Goal: Book appointment/travel/reservation

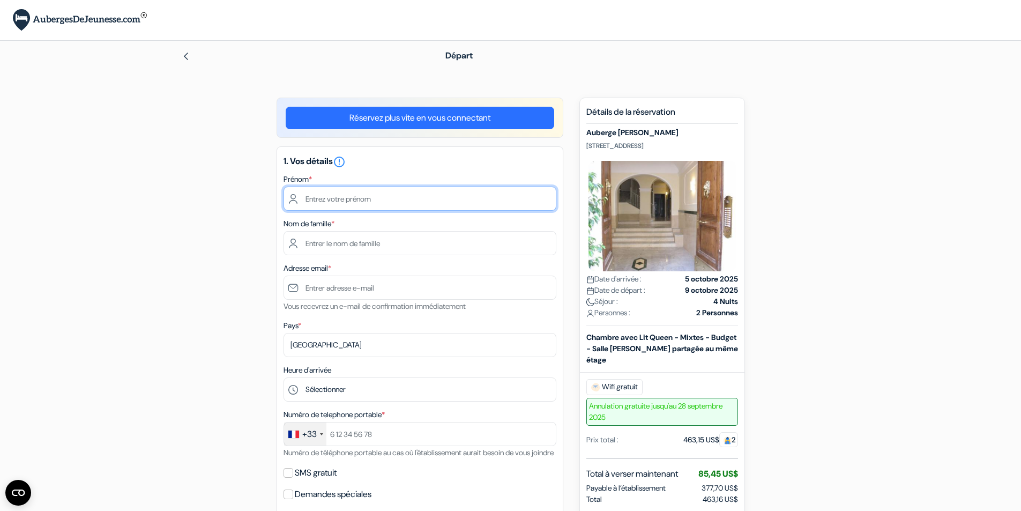
click at [336, 196] on input "text" at bounding box center [419, 198] width 273 height 24
type input "[PERSON_NAME]"
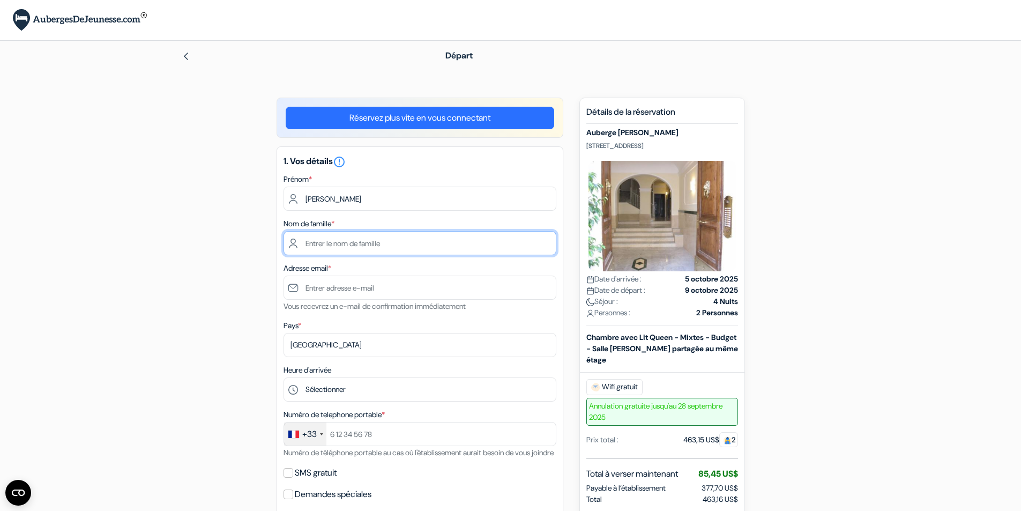
type input "labruquere"
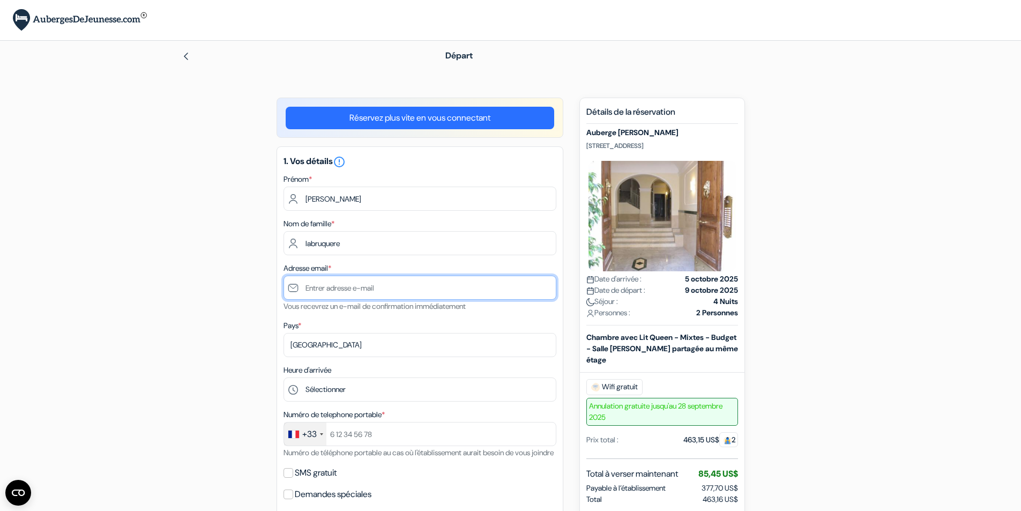
type input "[PERSON_NAME][EMAIL_ADDRESS][DOMAIN_NAME]"
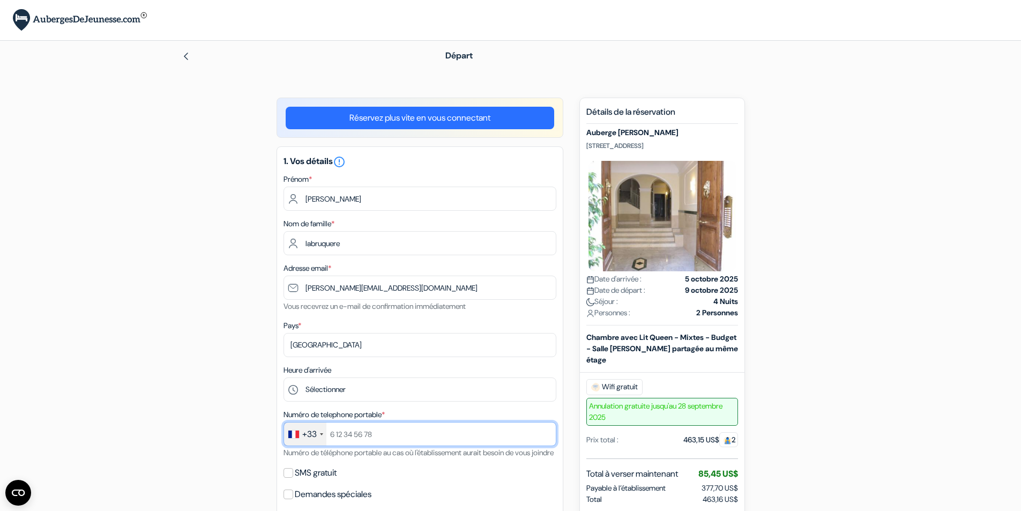
type input "[PHONE_NUMBER]"
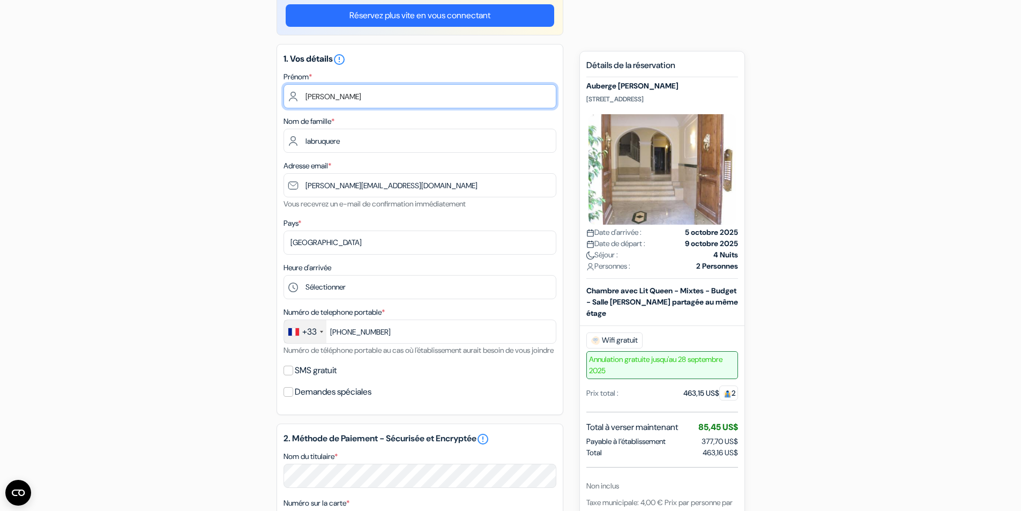
scroll to position [107, 0]
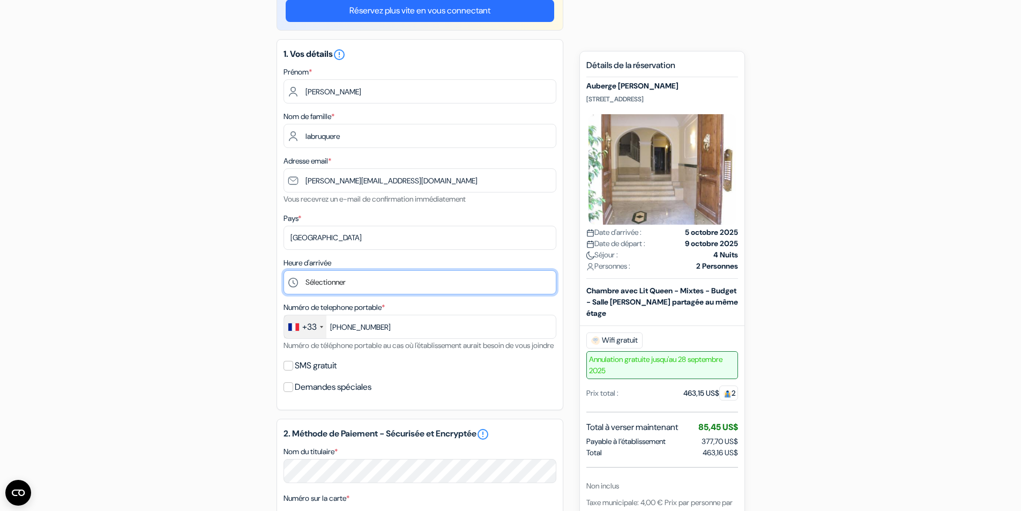
click at [313, 282] on select "Sélectionner 1:00 2:00 3:00 4:00 5:00 6:00 7:00 8:00 9:00 10:00 11:00 12:00 13:…" at bounding box center [419, 282] width 273 height 24
select select "19"
click at [283, 270] on select "Sélectionner 1:00 2:00 3:00 4:00 5:00 6:00 7:00 8:00 9:00 10:00 11:00 12:00 13:…" at bounding box center [419, 282] width 273 height 24
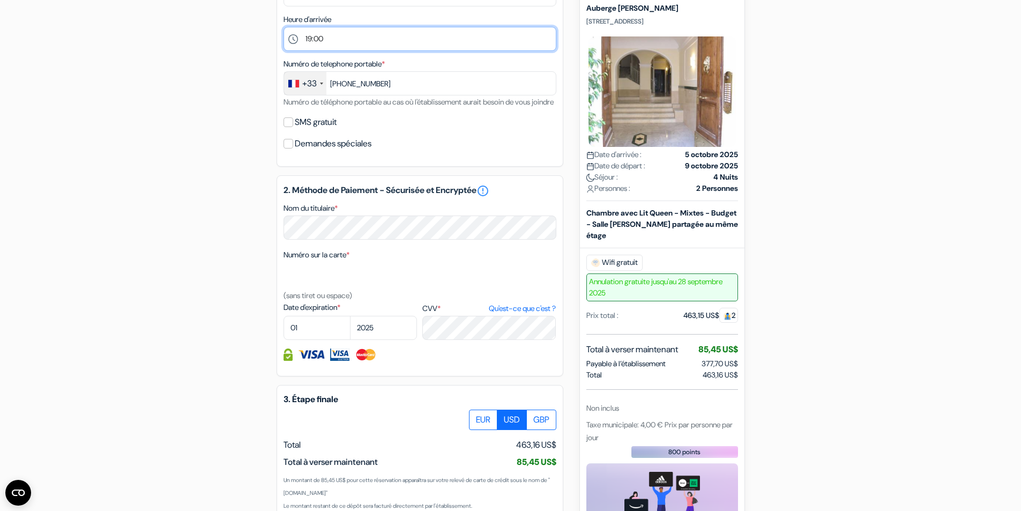
scroll to position [375, 0]
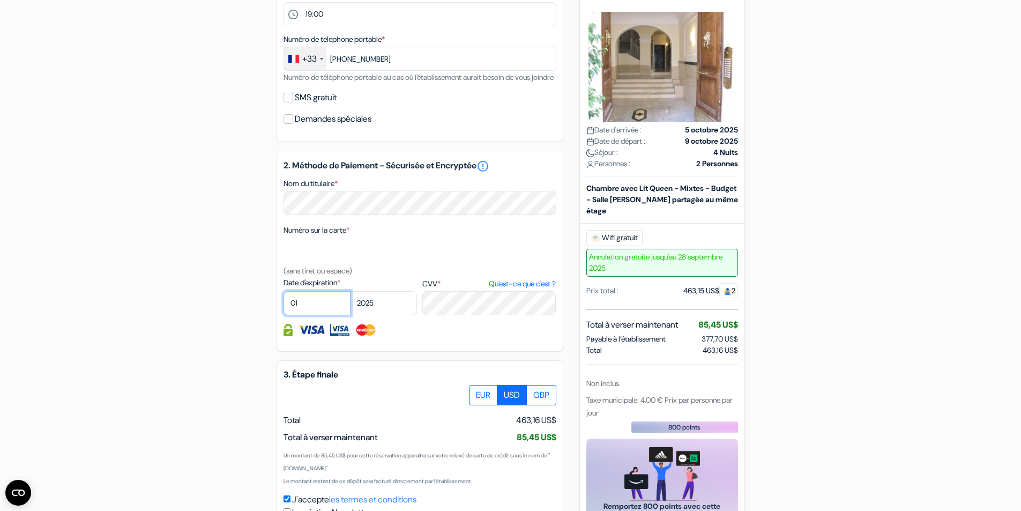
click at [311, 314] on select "01 02 03 04 05 06 07 08 09 10 11 12" at bounding box center [316, 303] width 67 height 24
select select "10"
click at [283, 304] on select "01 02 03 04 05 06 07 08 09 10 11 12" at bounding box center [316, 303] width 67 height 24
click at [482, 405] on label "EUR" at bounding box center [483, 395] width 28 height 20
click at [476, 392] on input "EUR" at bounding box center [472, 388] width 7 height 7
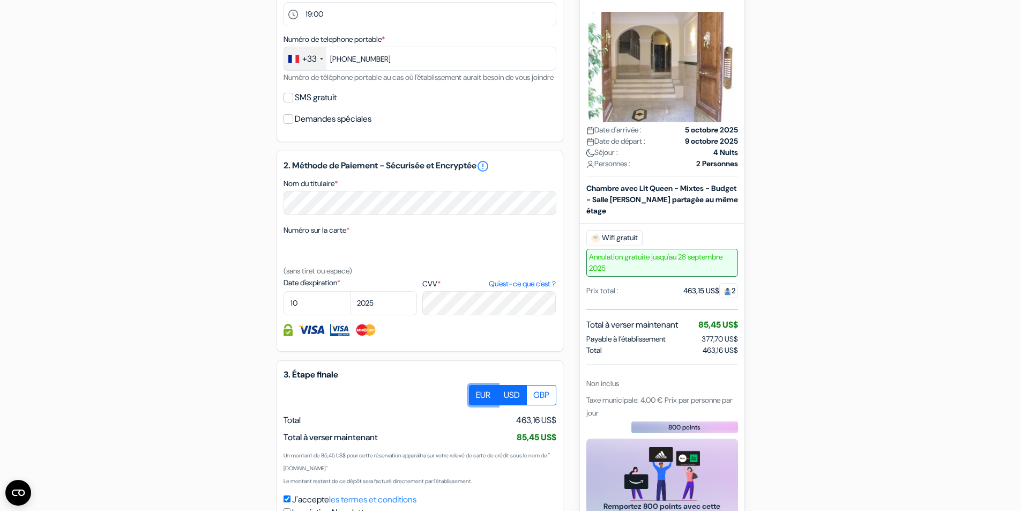
radio input "true"
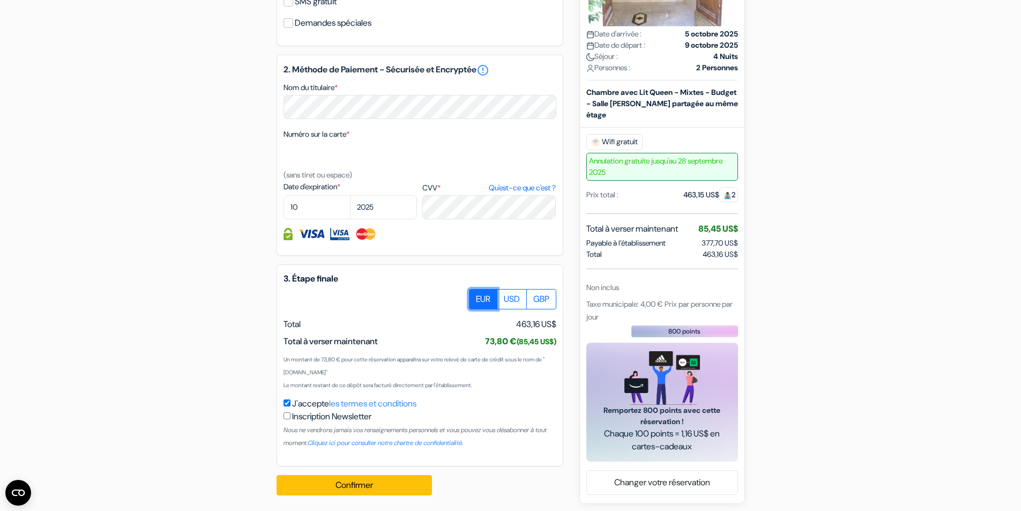
scroll to position [488, 0]
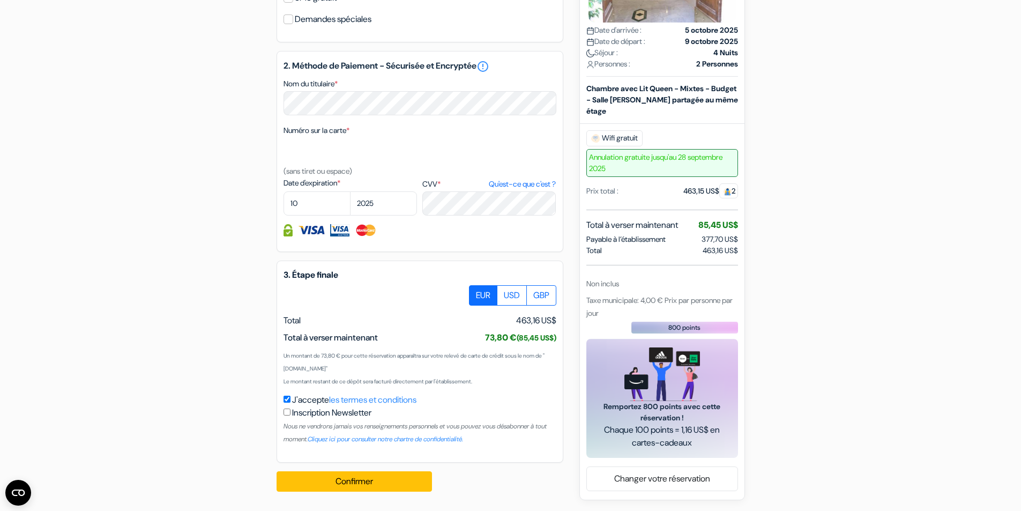
click at [476, 293] on label "EUR" at bounding box center [483, 295] width 28 height 20
click at [476, 292] on input "EUR" at bounding box center [472, 288] width 7 height 7
click at [347, 477] on button "Confirmer Loading..." at bounding box center [353, 481] width 155 height 20
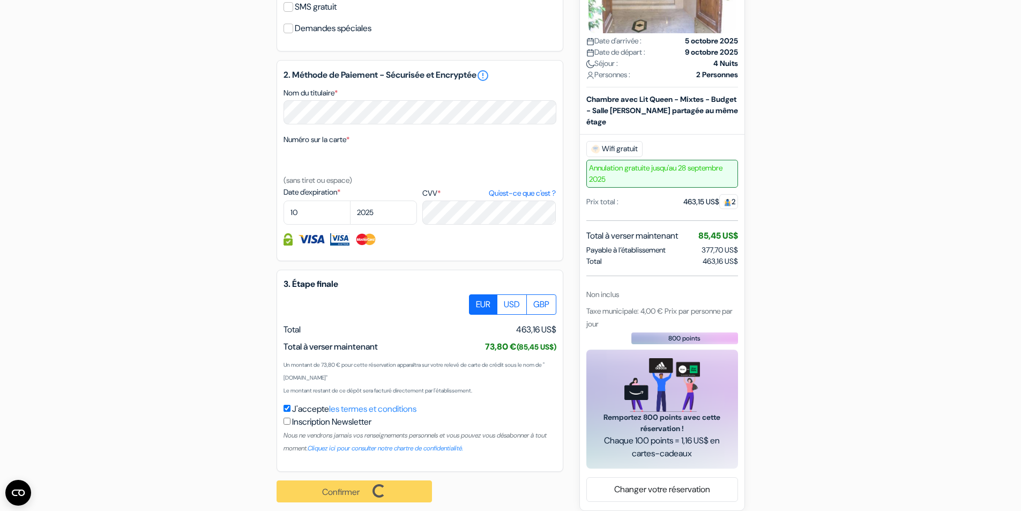
scroll to position [489, 0]
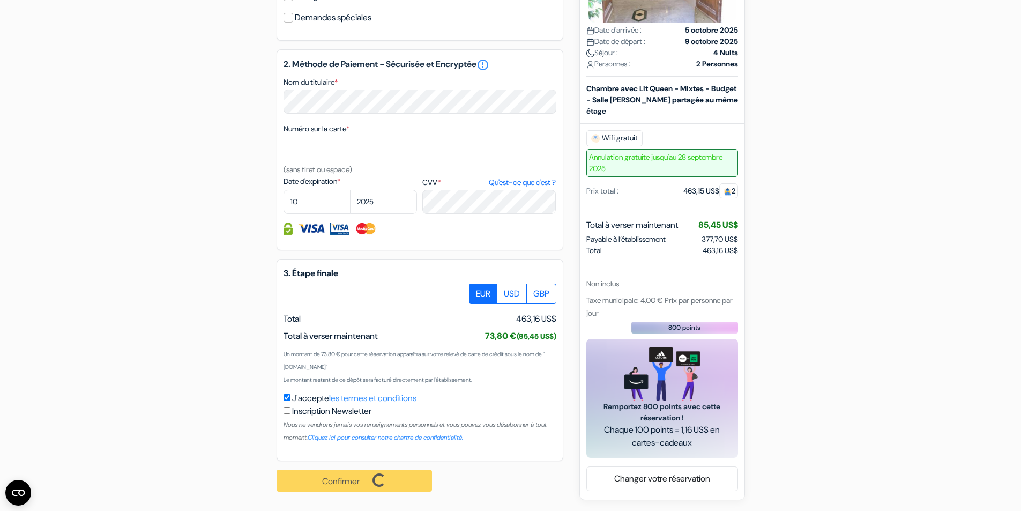
click at [349, 482] on div "Confirmer Loading... Traitement de la demande..." at bounding box center [359, 480] width 167 height 39
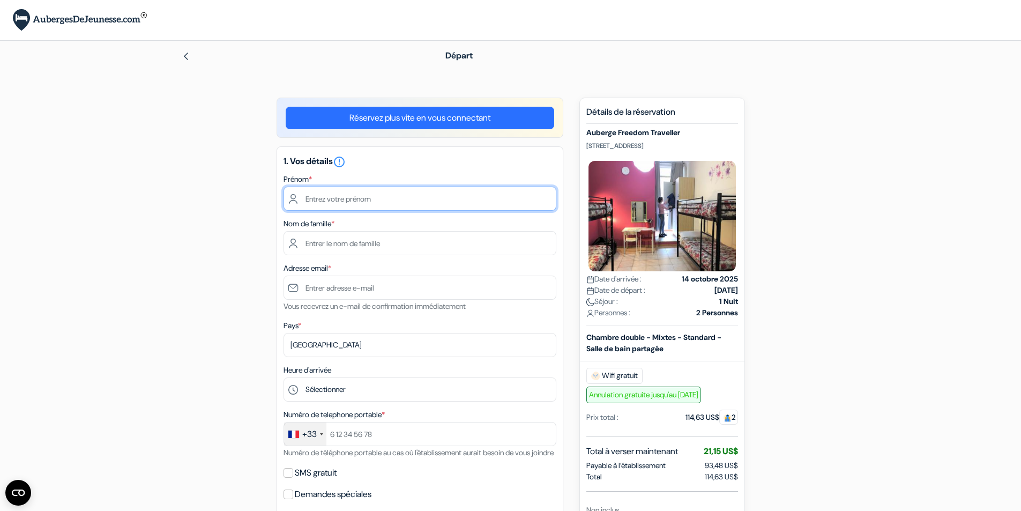
click at [358, 198] on input "text" at bounding box center [419, 198] width 273 height 24
type input "[PERSON_NAME]"
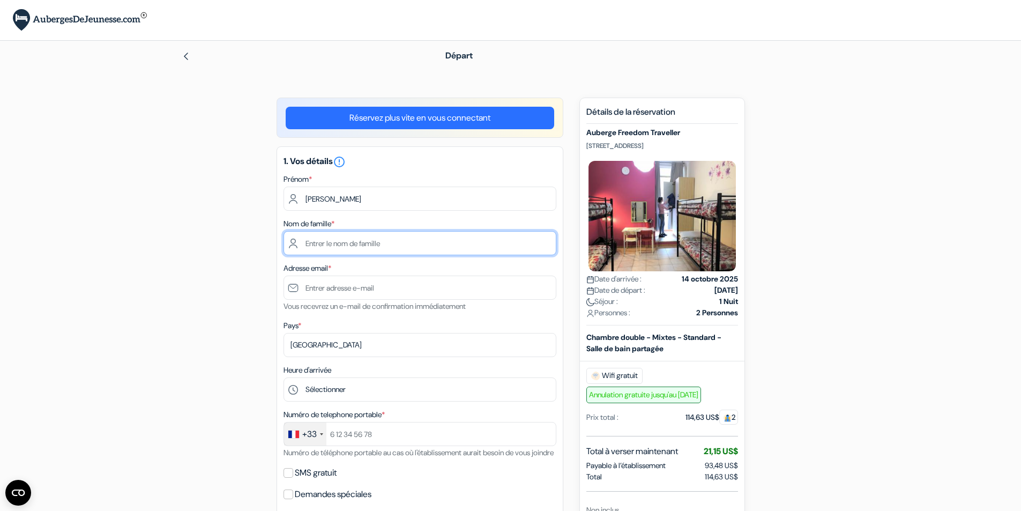
type input "labruquere"
type input "[PERSON_NAME][EMAIL_ADDRESS][DOMAIN_NAME]"
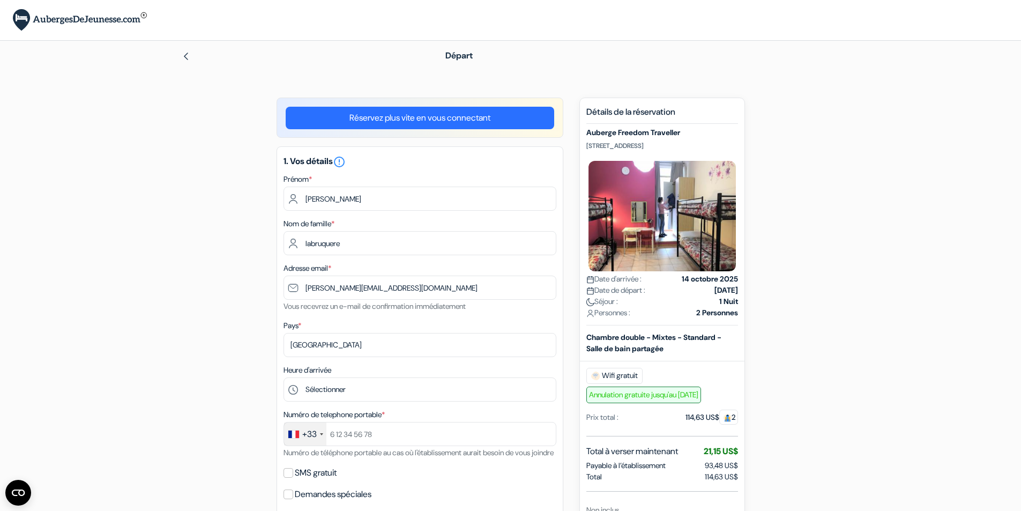
type input "[PHONE_NUMBER]"
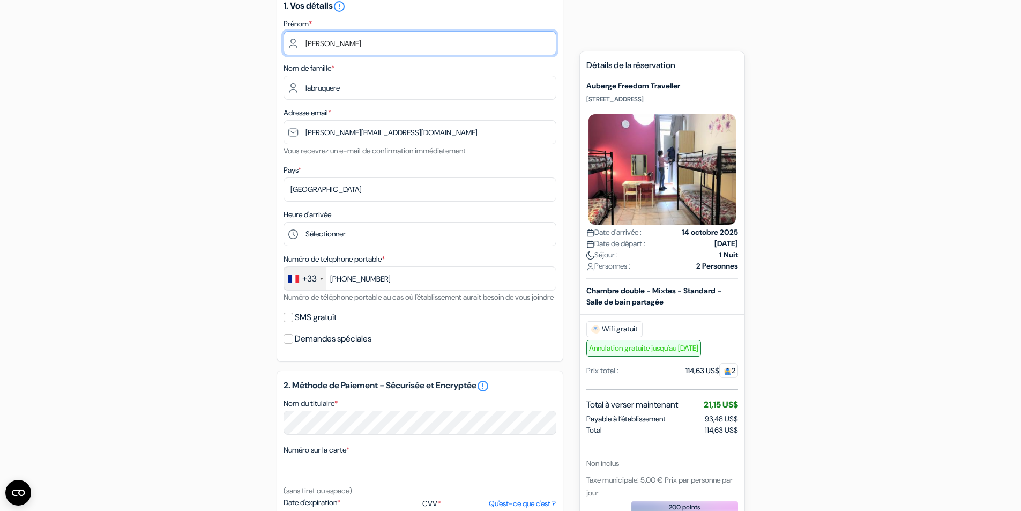
scroll to position [161, 0]
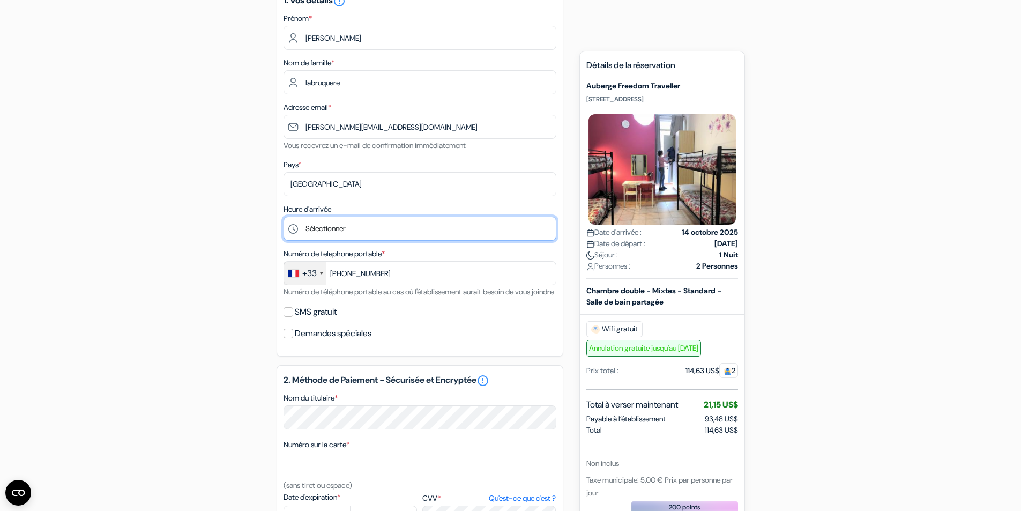
click at [329, 225] on select "Sélectionner 1:00 2:00 3:00 4:00 5:00 6:00 7:00 8:00 9:00 10:00 11:00 12:00 13:…" at bounding box center [419, 228] width 273 height 24
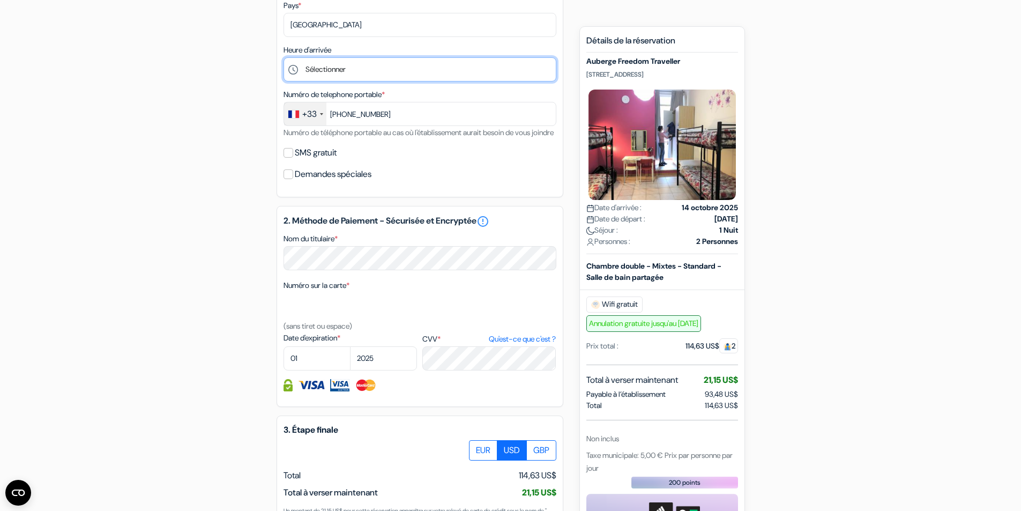
scroll to position [268, 0]
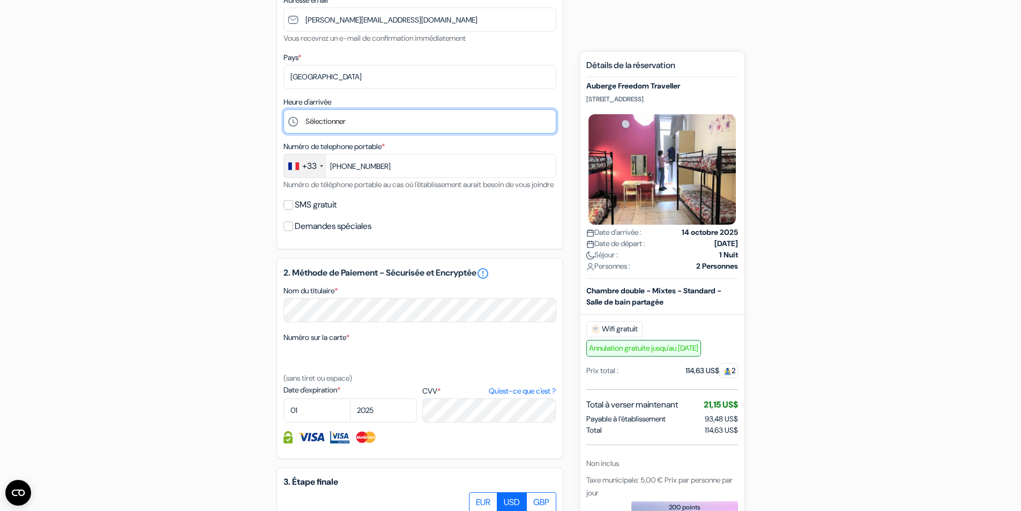
click at [316, 123] on select "Sélectionner 1:00 2:00 3:00 4:00 5:00 6:00 7:00 8:00 9:00 10:00 11:00 12:00 13:…" at bounding box center [419, 121] width 273 height 24
select select "15"
click at [283, 109] on select "Sélectionner 1:00 2:00 3:00 4:00 5:00 6:00 7:00 8:00 9:00 10:00 11:00 12:00 13:…" at bounding box center [419, 121] width 273 height 24
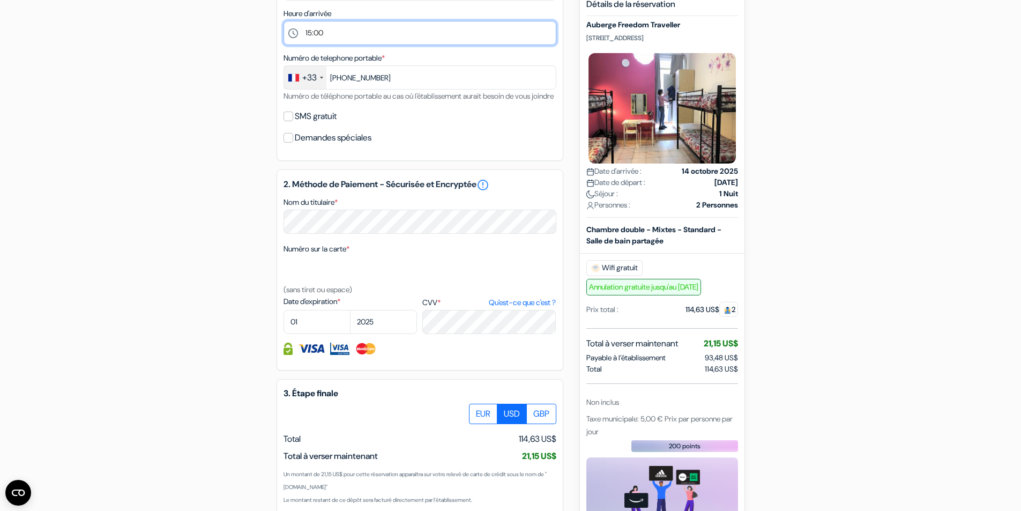
scroll to position [375, 0]
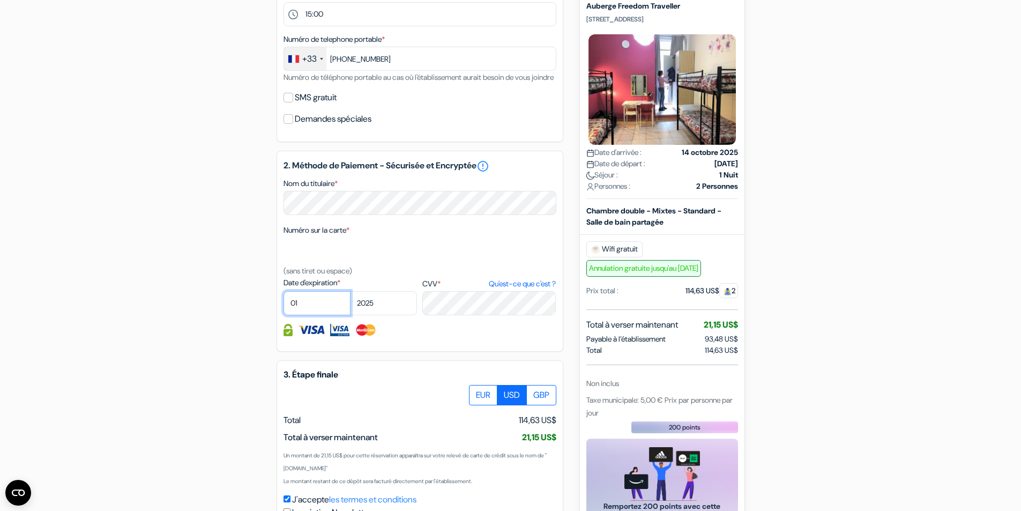
click at [311, 315] on select "01 02 03 04 05 06 07 08 09 10 11 12" at bounding box center [316, 303] width 67 height 24
select select "10"
click at [283, 304] on select "01 02 03 04 05 06 07 08 09 10 11 12" at bounding box center [316, 303] width 67 height 24
click at [319, 312] on select "01 02 03 04 05 06 07 08 09 10 11 12" at bounding box center [316, 303] width 67 height 24
click at [391, 315] on select "2025 2026 2027 2028 2029 2030 2031 2032 2033 2034 2035 2036 2037 2038 2039 2040…" at bounding box center [383, 303] width 67 height 24
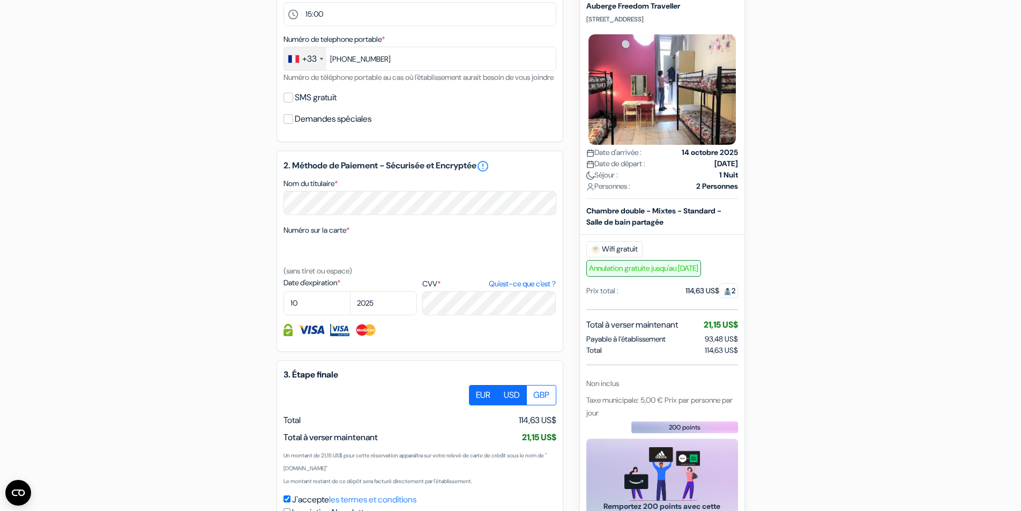
click at [483, 402] on label "EUR" at bounding box center [483, 395] width 28 height 20
click at [476, 392] on input "EUR" at bounding box center [472, 388] width 7 height 7
radio input "true"
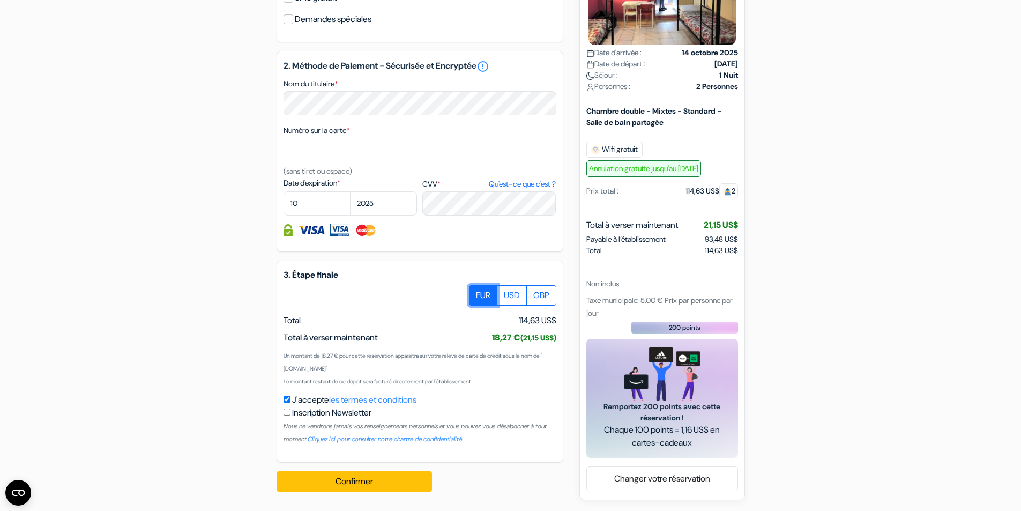
scroll to position [488, 0]
click at [335, 482] on button "Confirmer Loading..." at bounding box center [353, 481] width 155 height 20
